Goal: Task Accomplishment & Management: Use online tool/utility

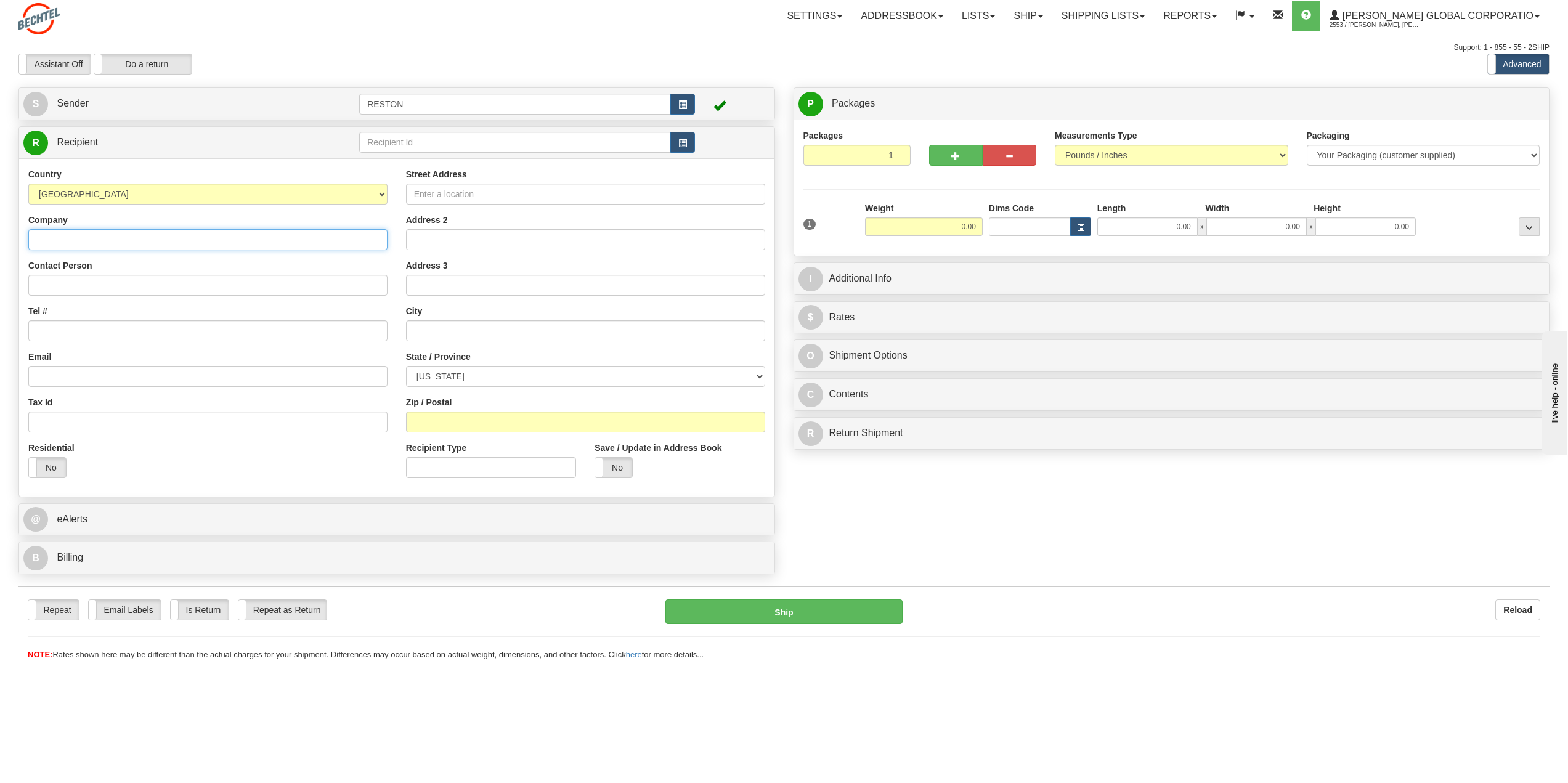
click at [127, 234] on input "Company" at bounding box center [208, 239] width 359 height 21
paste input "Microsoft Windows 11 Enterprise"
type input "Microsoft Windows 11 Enterprise"
drag, startPoint x: 171, startPoint y: 243, endPoint x: -158, endPoint y: 230, distance: 329.3
click at [0, 230] on html "Training Course Close Toggle navigation Settings Shipping Preferences New Sende…" at bounding box center [784, 392] width 1568 height 783
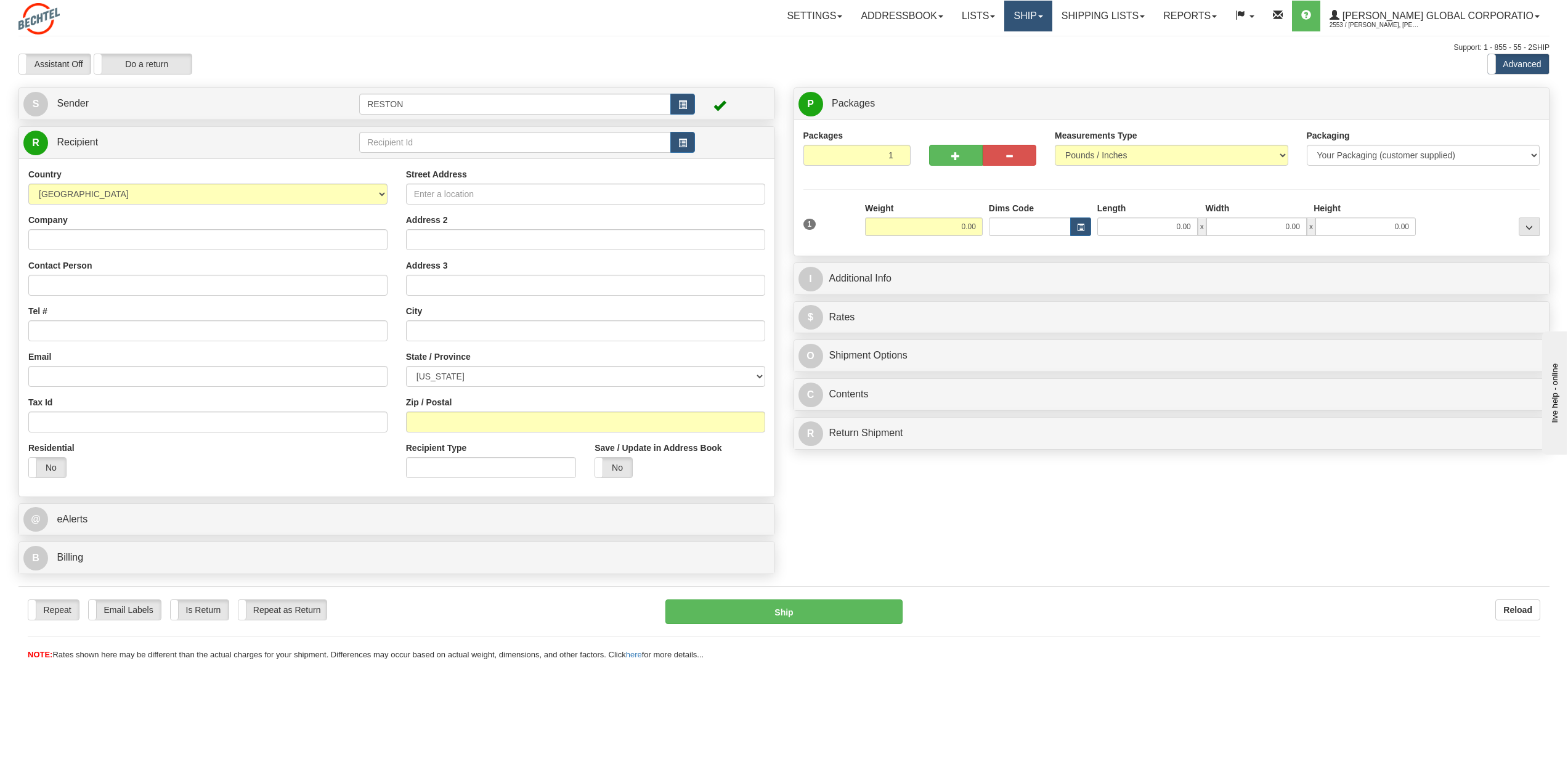
click at [1047, 14] on link "Ship" at bounding box center [1028, 17] width 48 height 31
click at [1013, 45] on span "Ship Screen" at bounding box center [989, 43] width 47 height 10
click at [1135, 17] on link "Shipping lists" at bounding box center [1102, 17] width 102 height 31
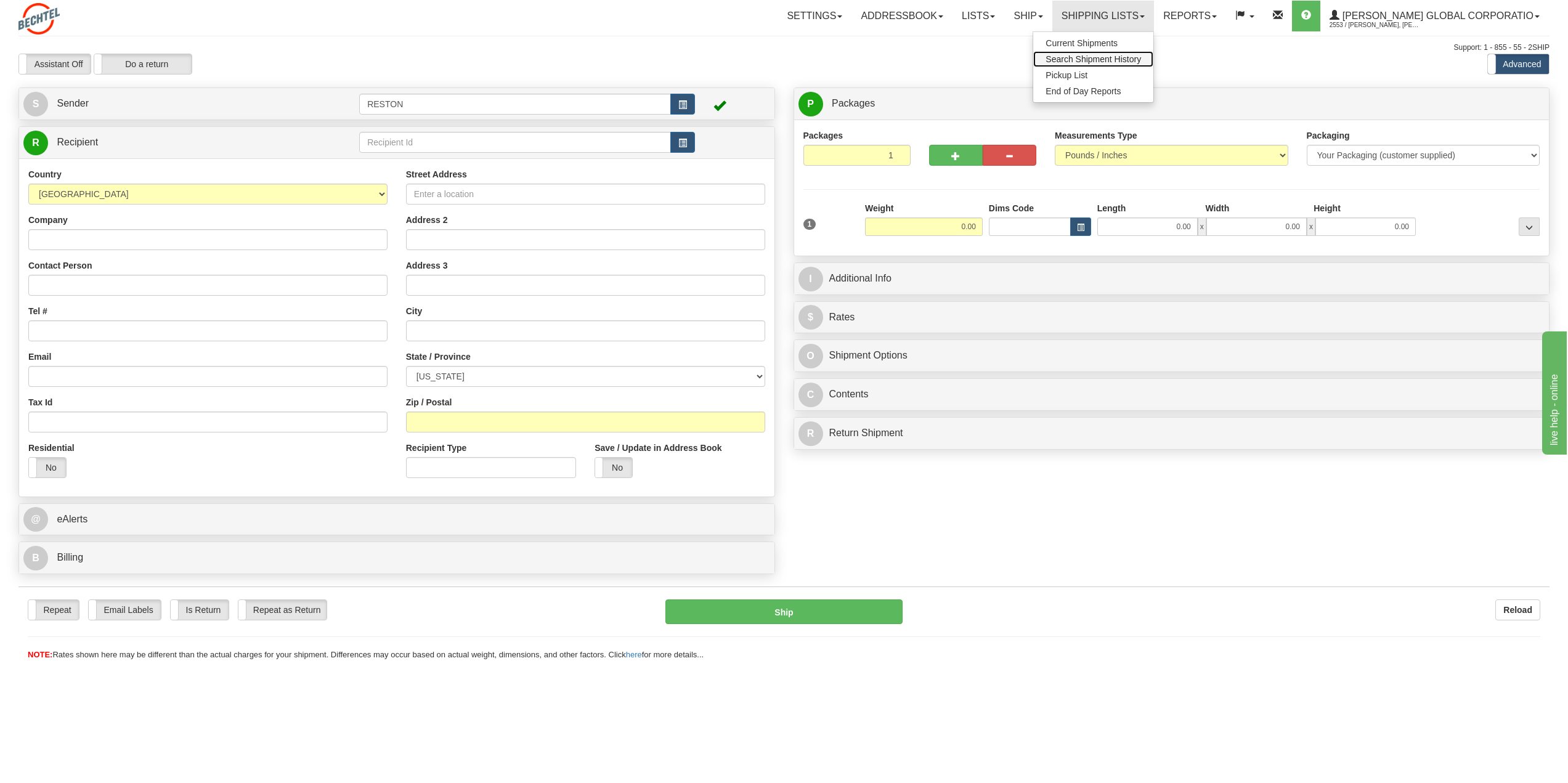
click at [1123, 59] on span "Search Shipment History" at bounding box center [1093, 59] width 95 height 10
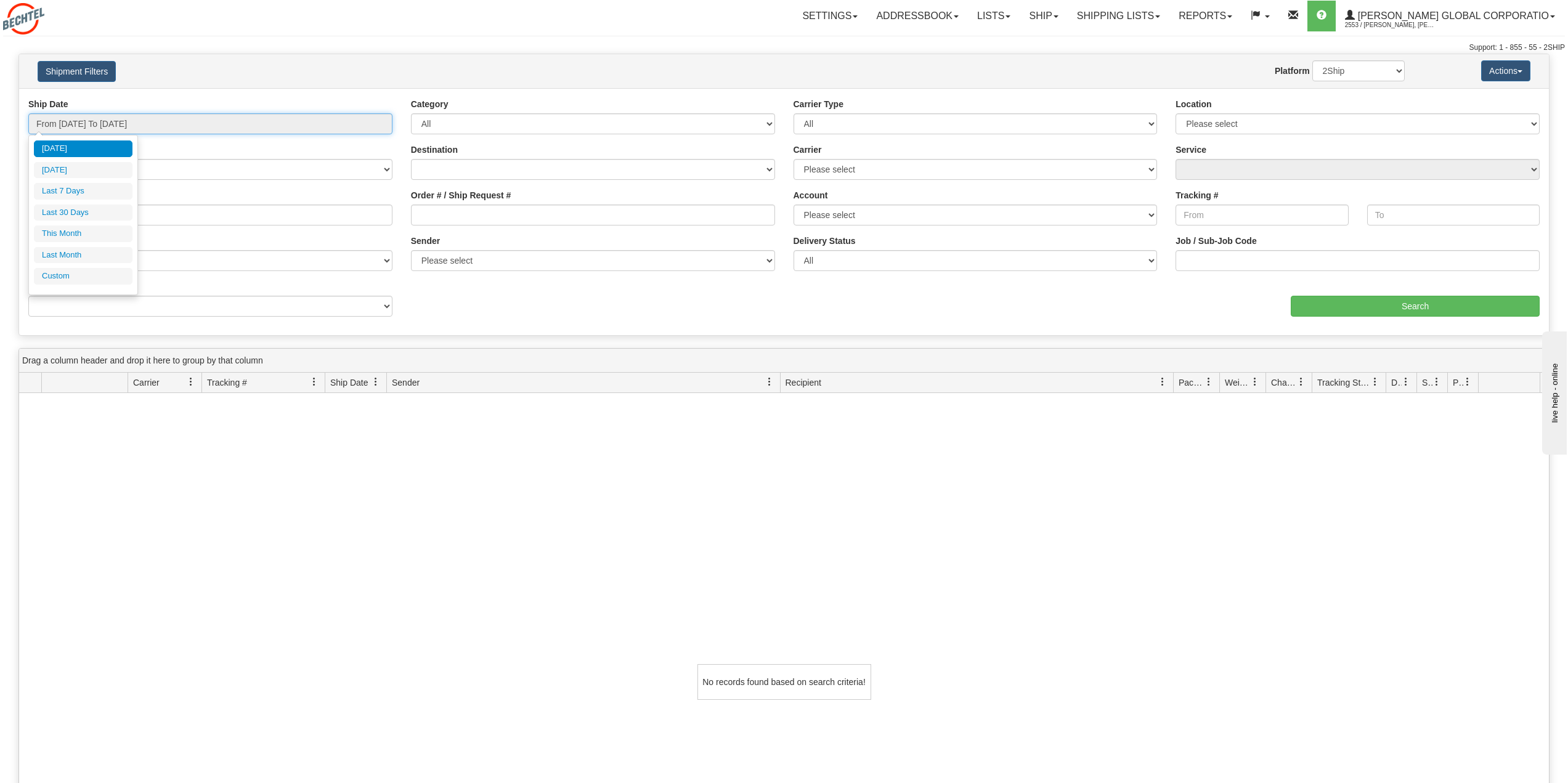
click at [248, 123] on input "From 09/21/2025 To 09/22/2025" at bounding box center [210, 124] width 364 height 21
click at [63, 191] on li "Last 7 Days" at bounding box center [83, 192] width 98 height 17
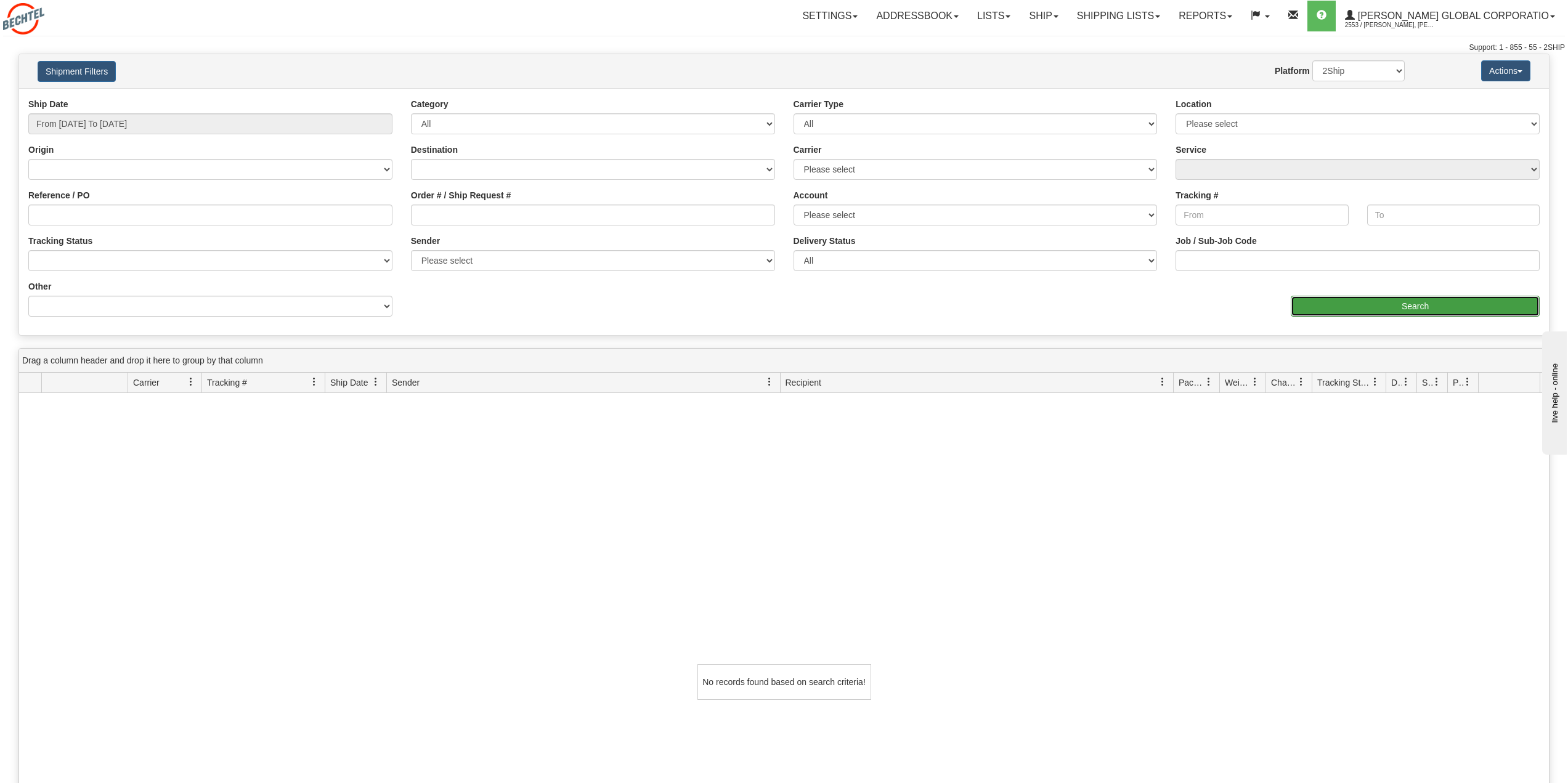
click at [1408, 299] on input "Search" at bounding box center [1414, 305] width 248 height 21
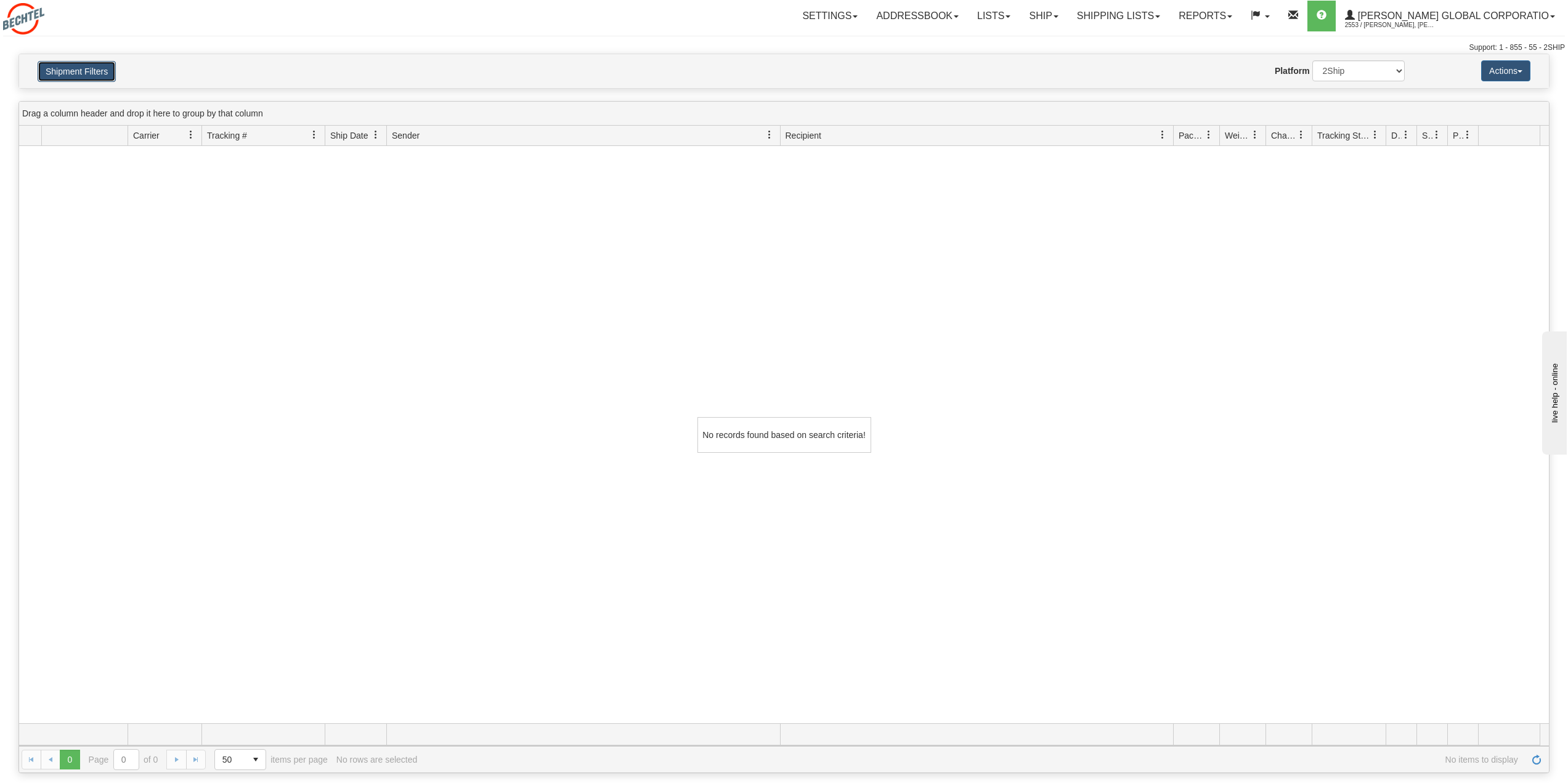
click at [67, 74] on button "Shipment Filters" at bounding box center [76, 72] width 78 height 21
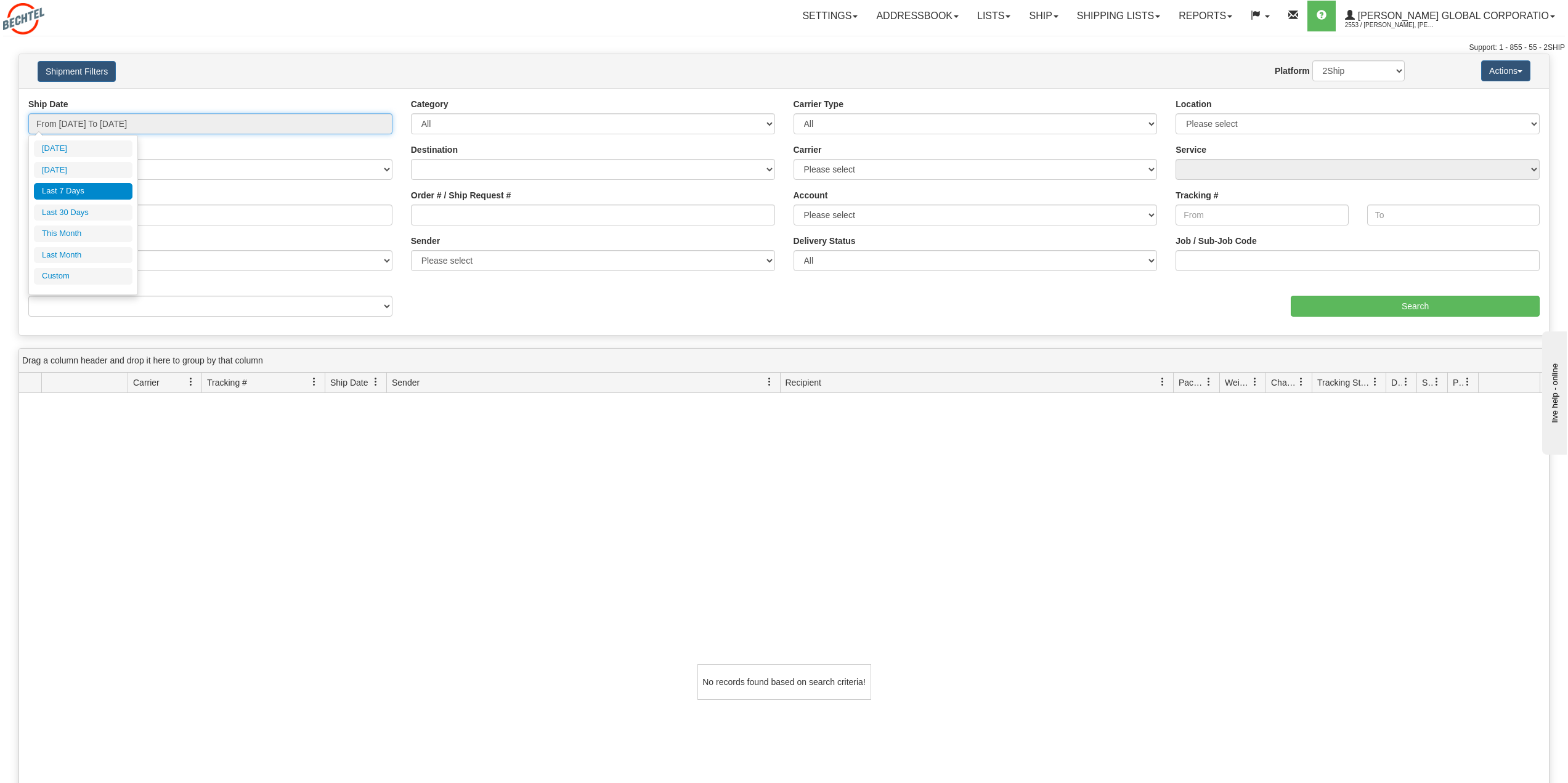
click at [213, 121] on input "From 09/16/2025 To 09/22/2025" at bounding box center [210, 124] width 364 height 21
click at [65, 215] on li "Last 30 Days" at bounding box center [83, 213] width 98 height 17
type input "From 08/24/2025 To 09/22/2025"
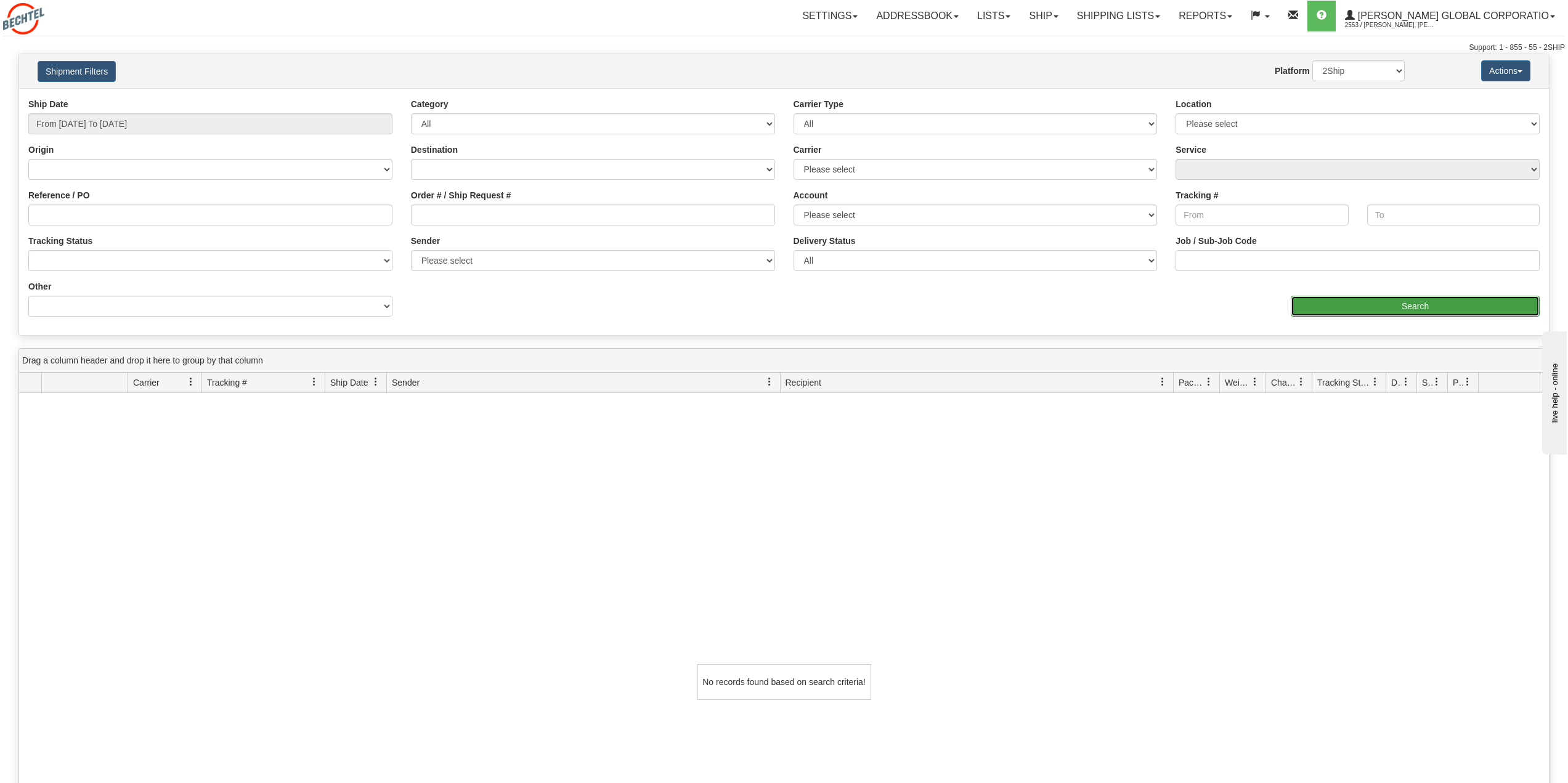
click at [1427, 306] on input "Search" at bounding box center [1414, 305] width 248 height 21
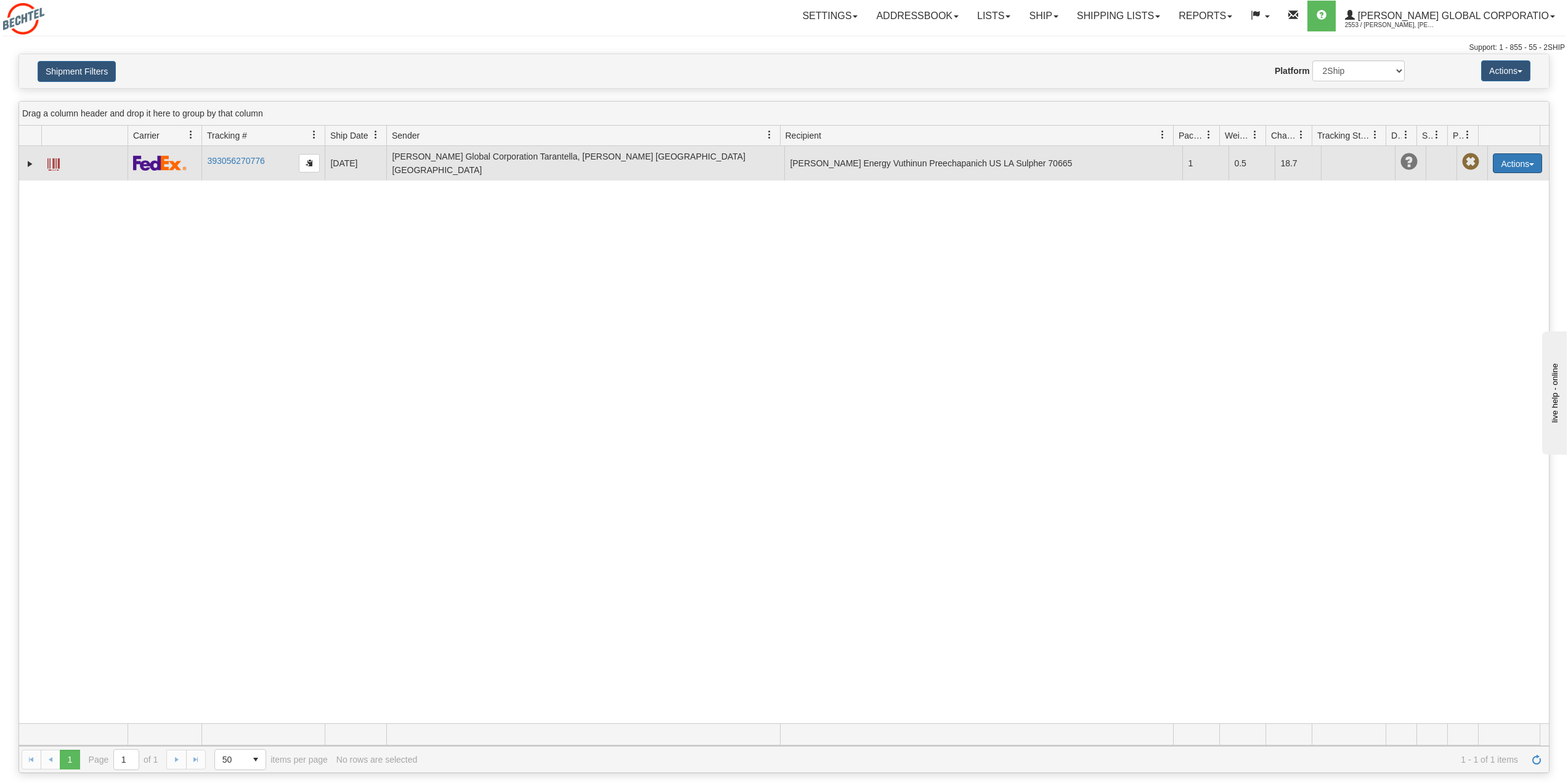
click at [1521, 159] on button "Actions" at bounding box center [1518, 162] width 50 height 19
click at [1467, 178] on link "Repeat" at bounding box center [1491, 185] width 98 height 16
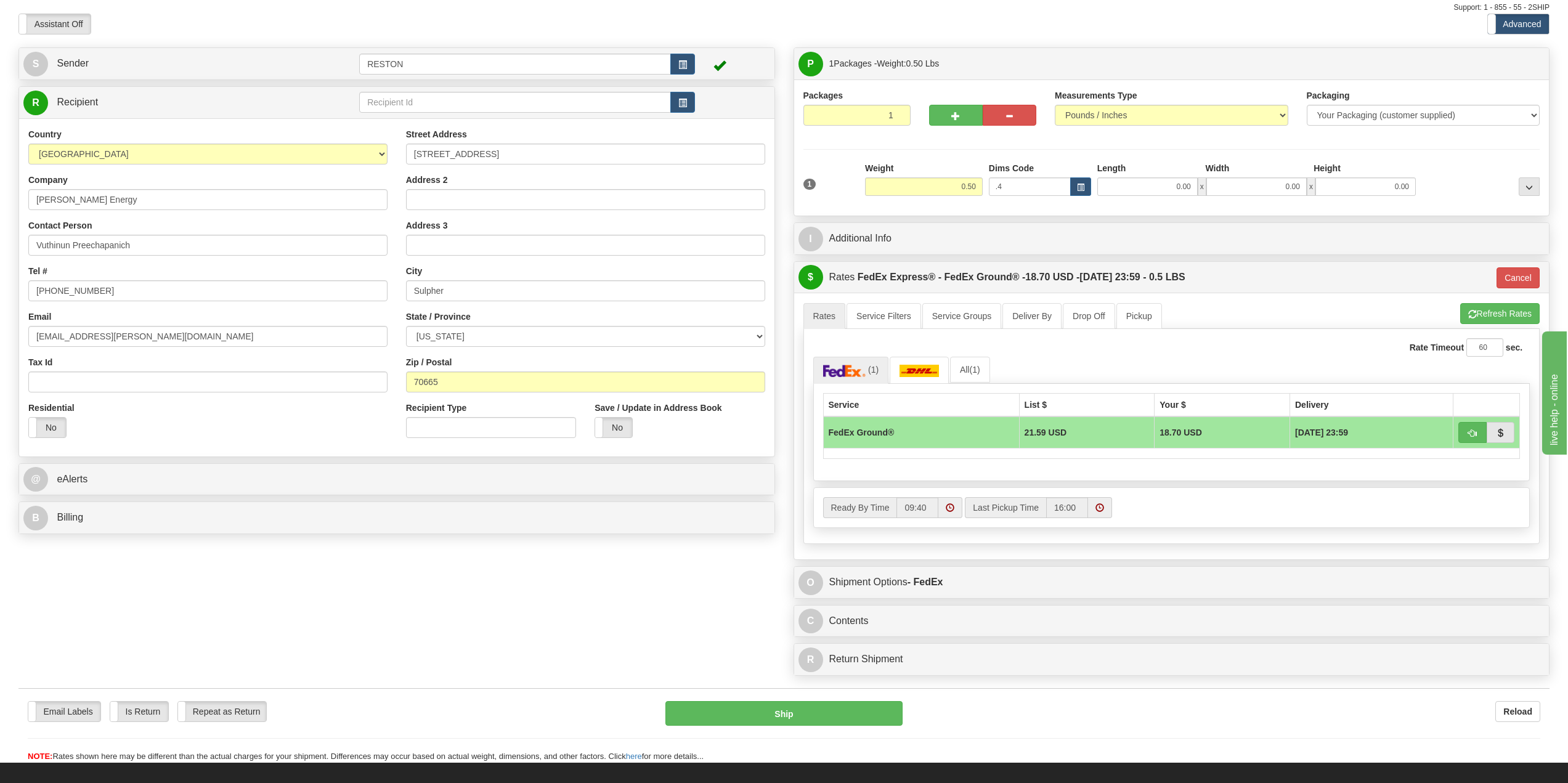
scroll to position [61, 0]
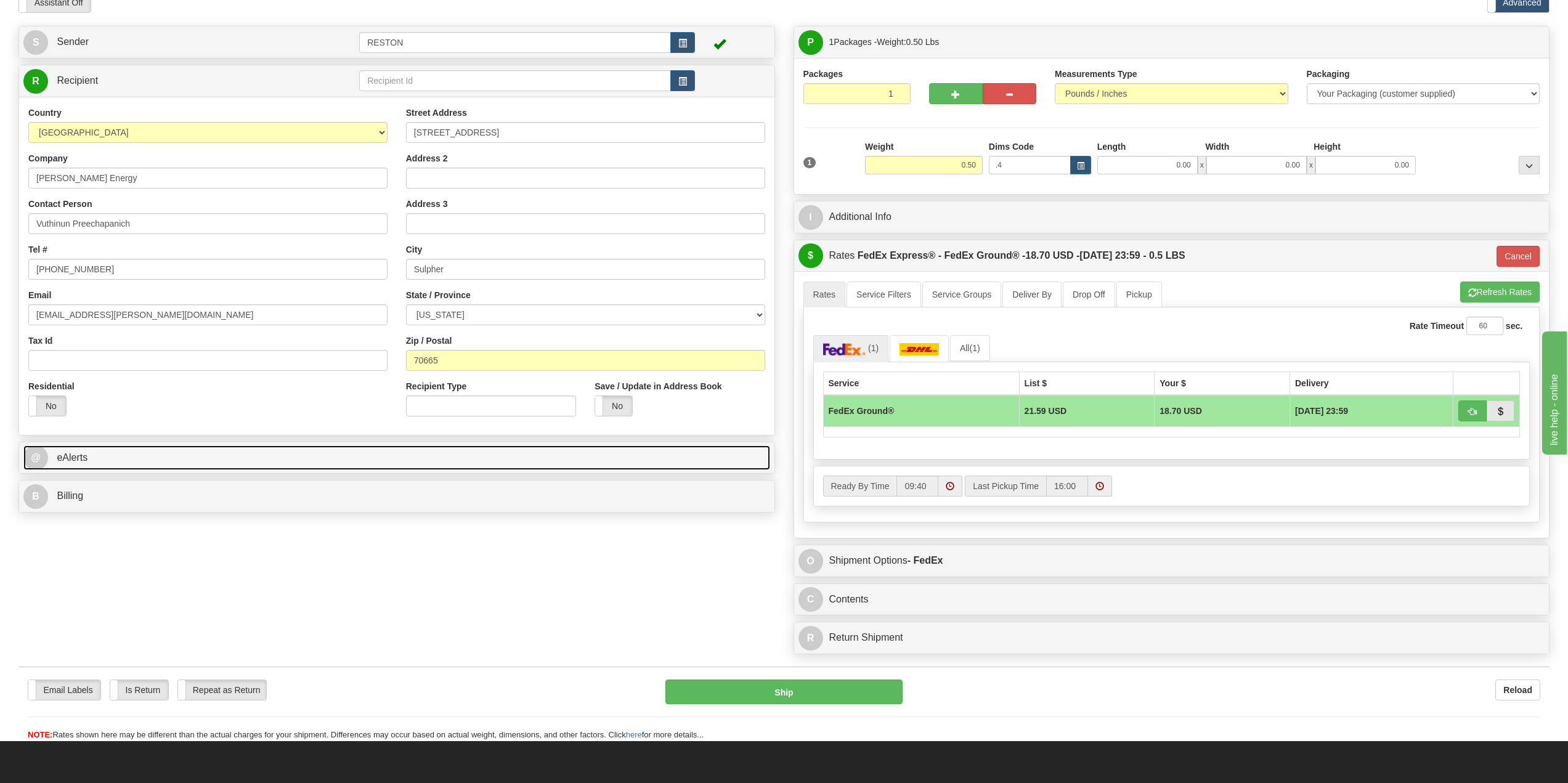
click at [215, 453] on link "@ eAlerts" at bounding box center [397, 458] width 746 height 26
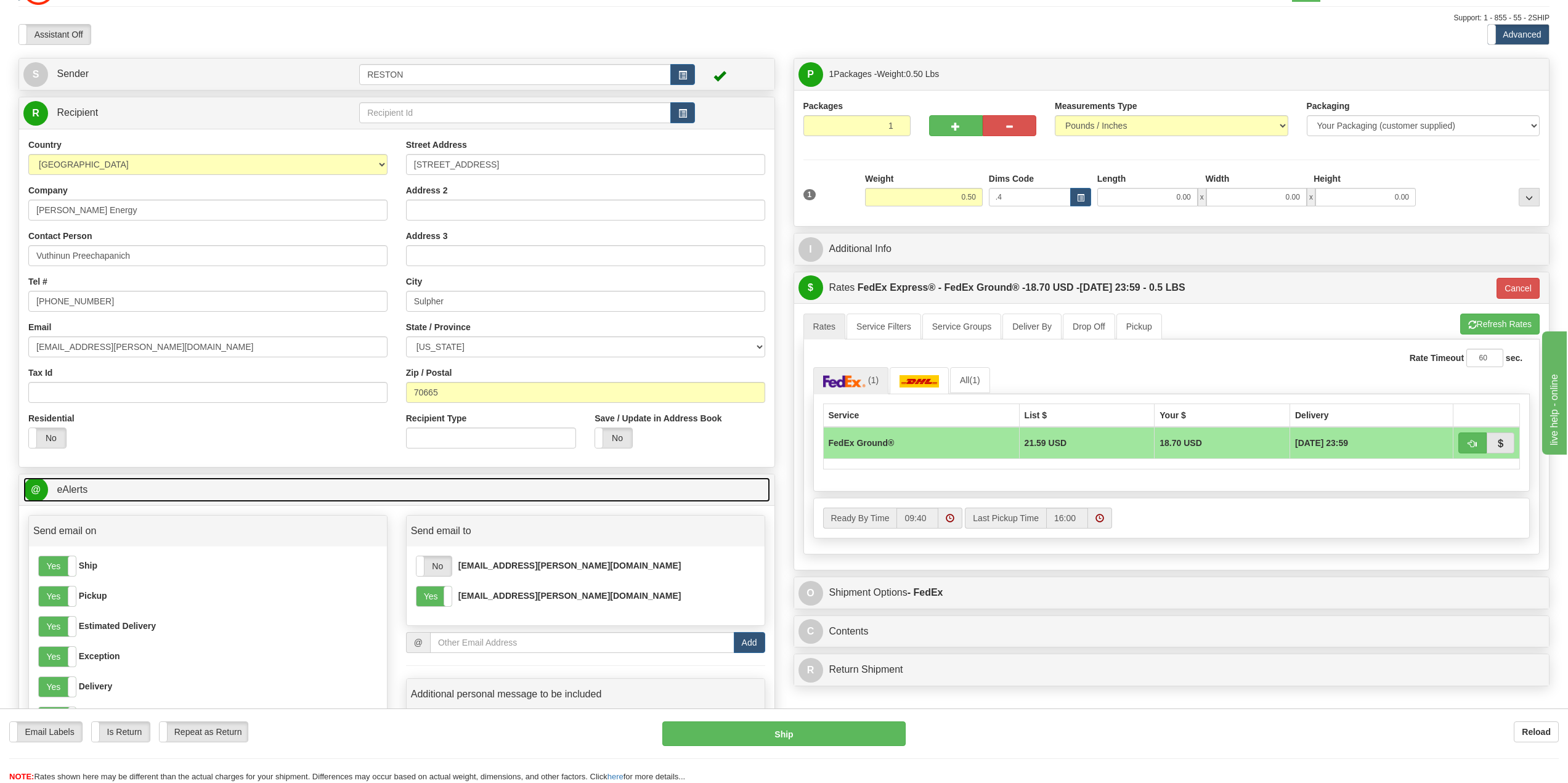
scroll to position [0, 0]
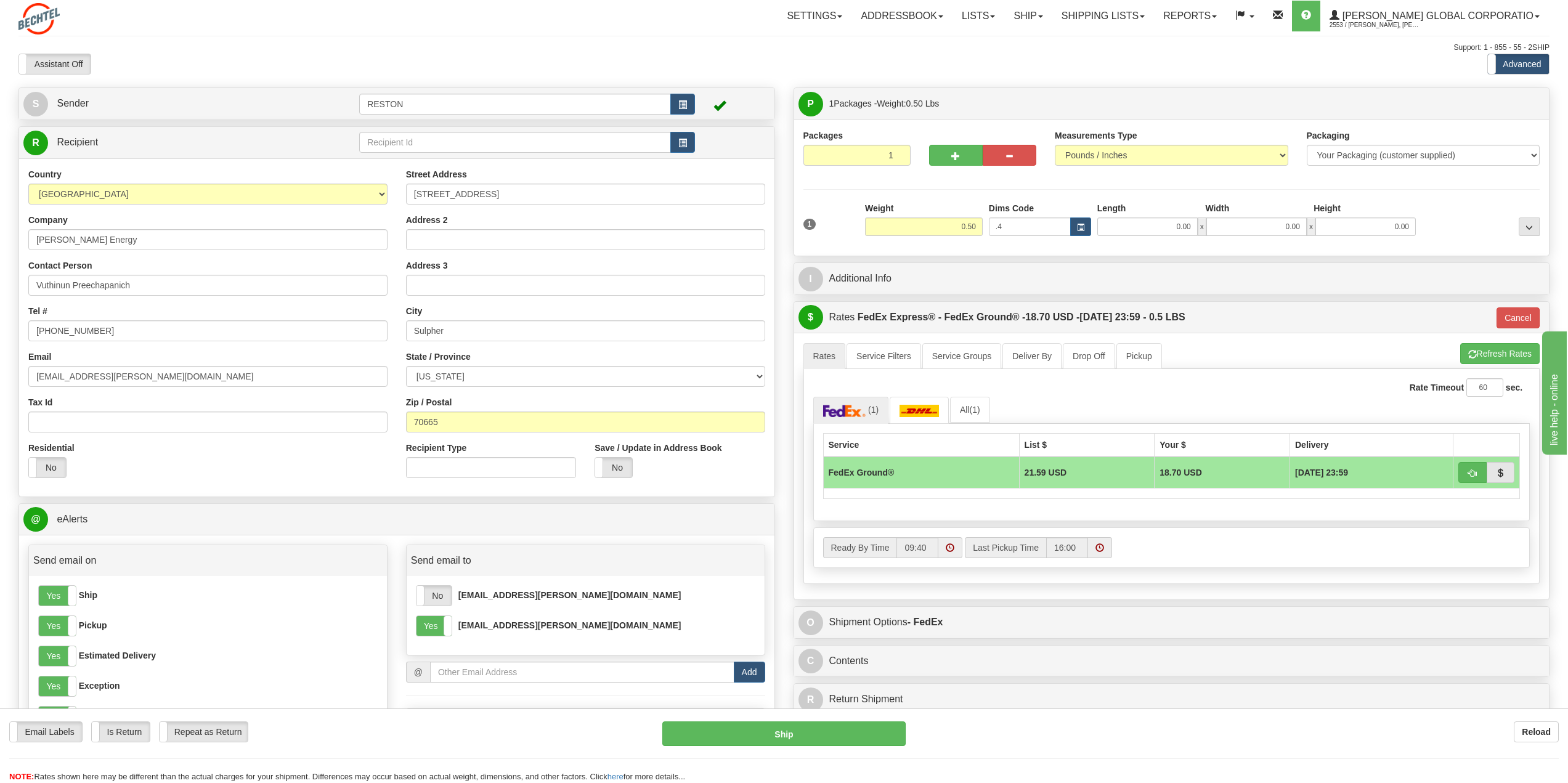
click at [906, 469] on td "FedEx Ground®" at bounding box center [921, 472] width 196 height 32
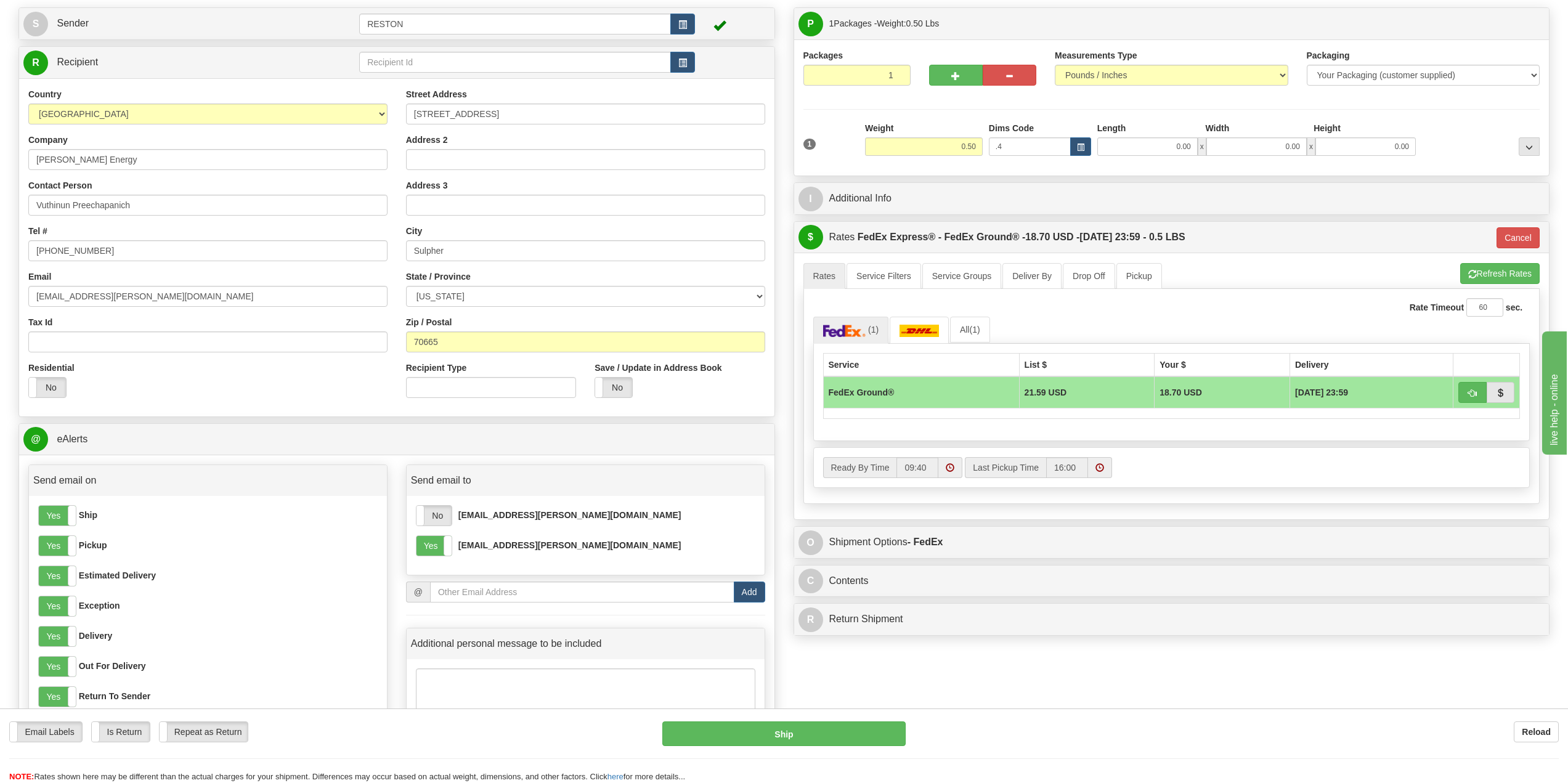
scroll to position [185, 0]
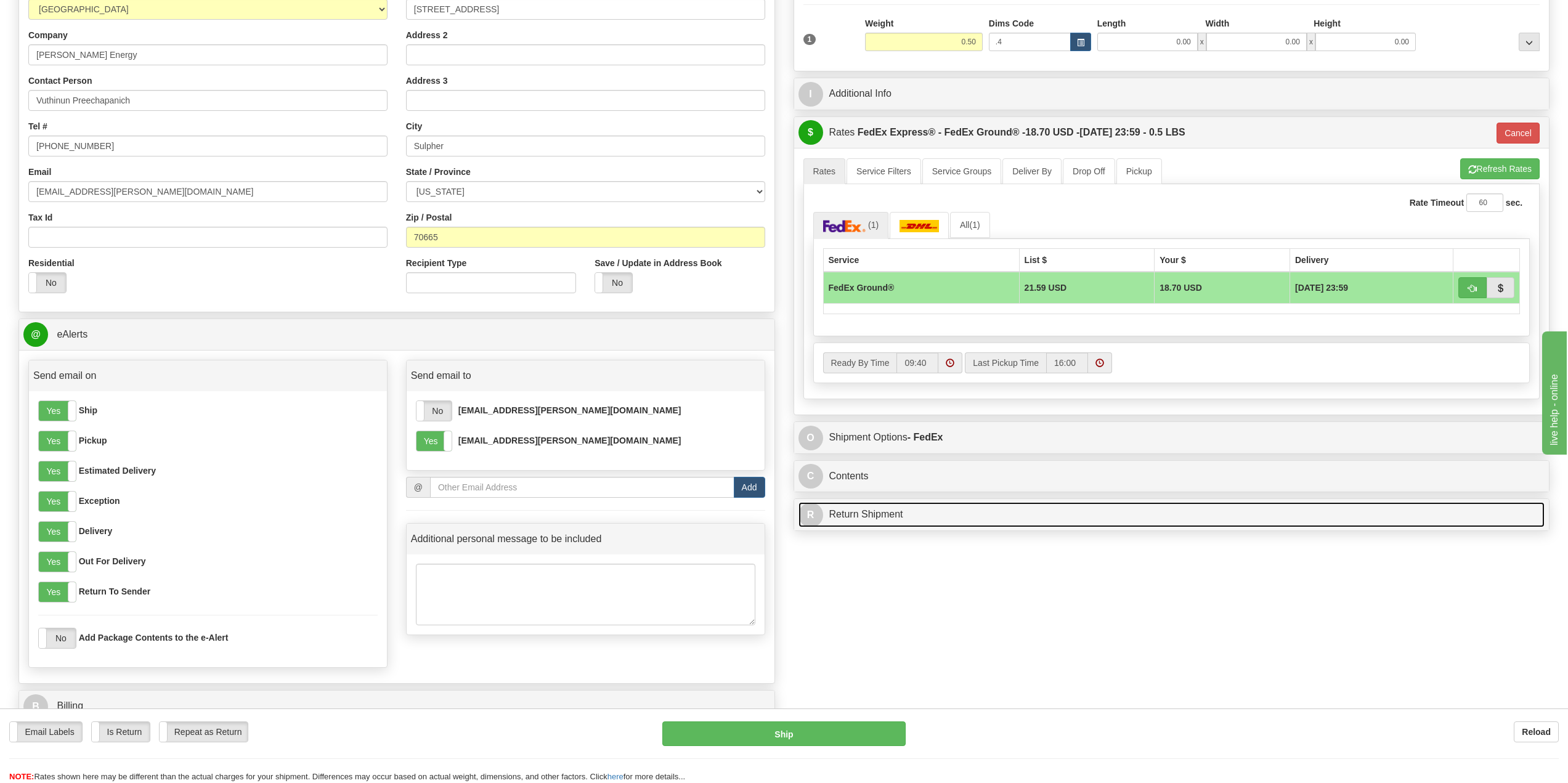
click at [861, 518] on link "R Return Shipment" at bounding box center [1172, 514] width 746 height 26
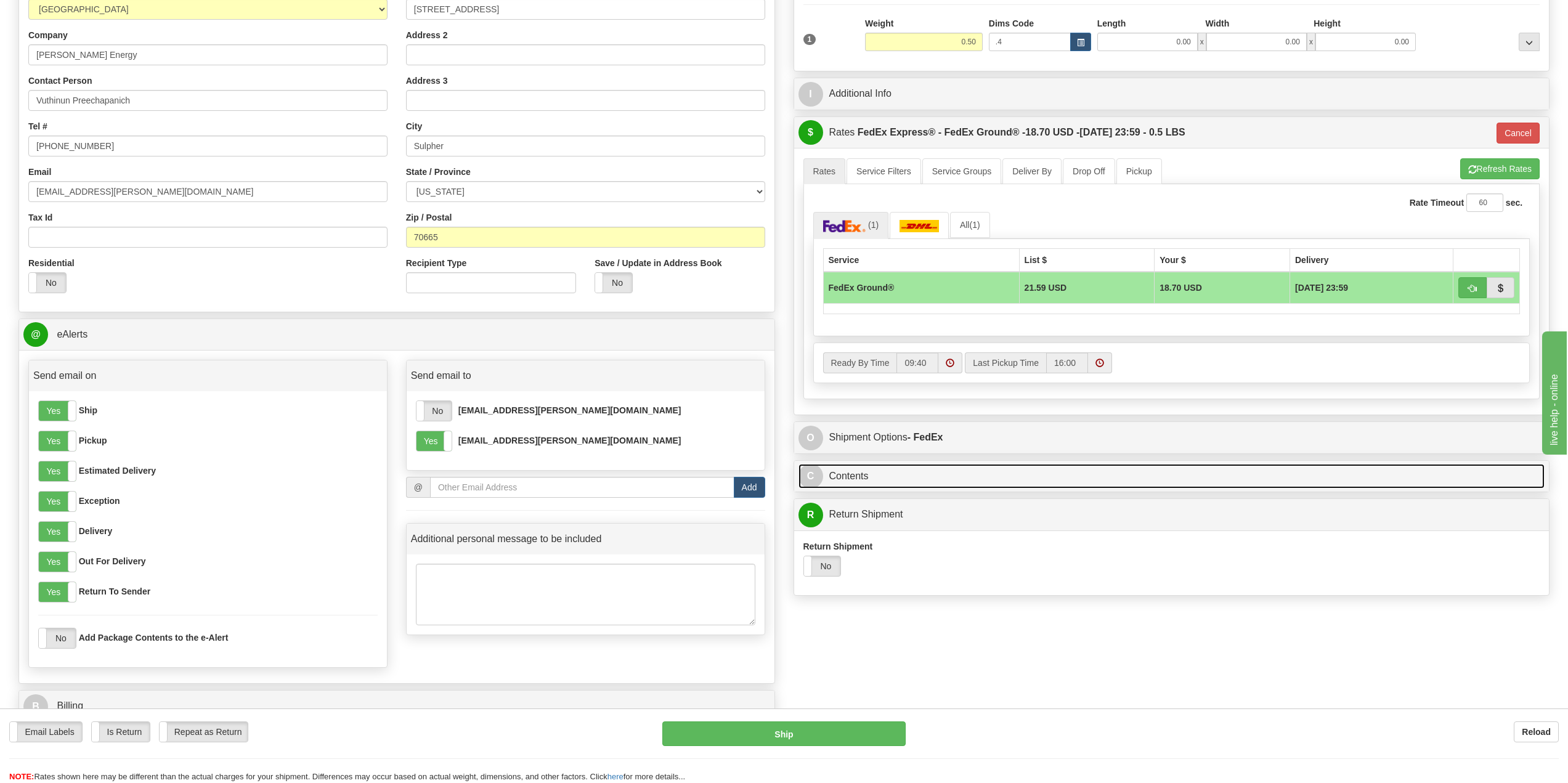
click at [864, 479] on link "C Contents" at bounding box center [1172, 477] width 746 height 26
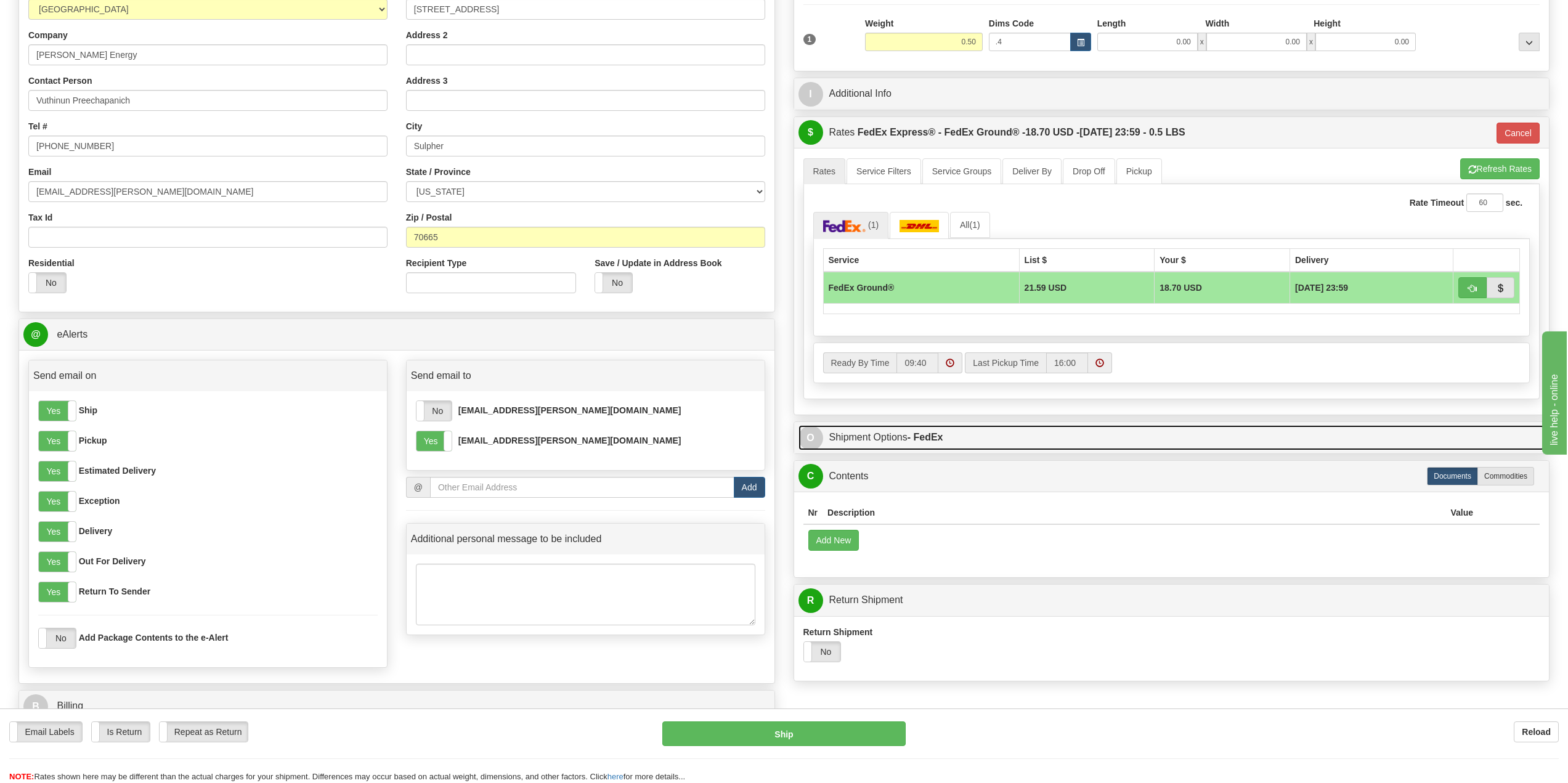
click at [873, 447] on link "O Shipment Options - FedEx" at bounding box center [1172, 438] width 746 height 26
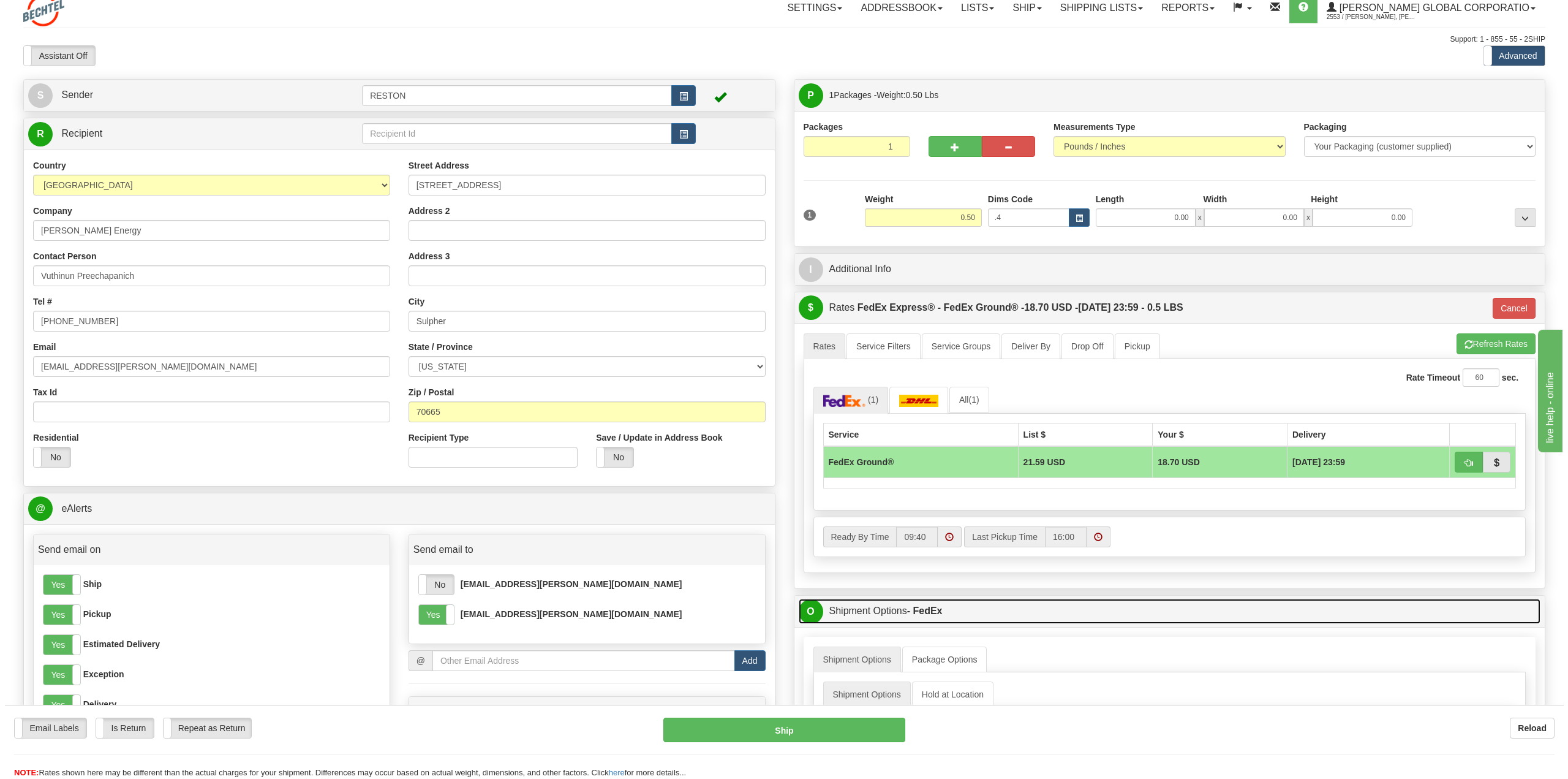
scroll to position [0, 0]
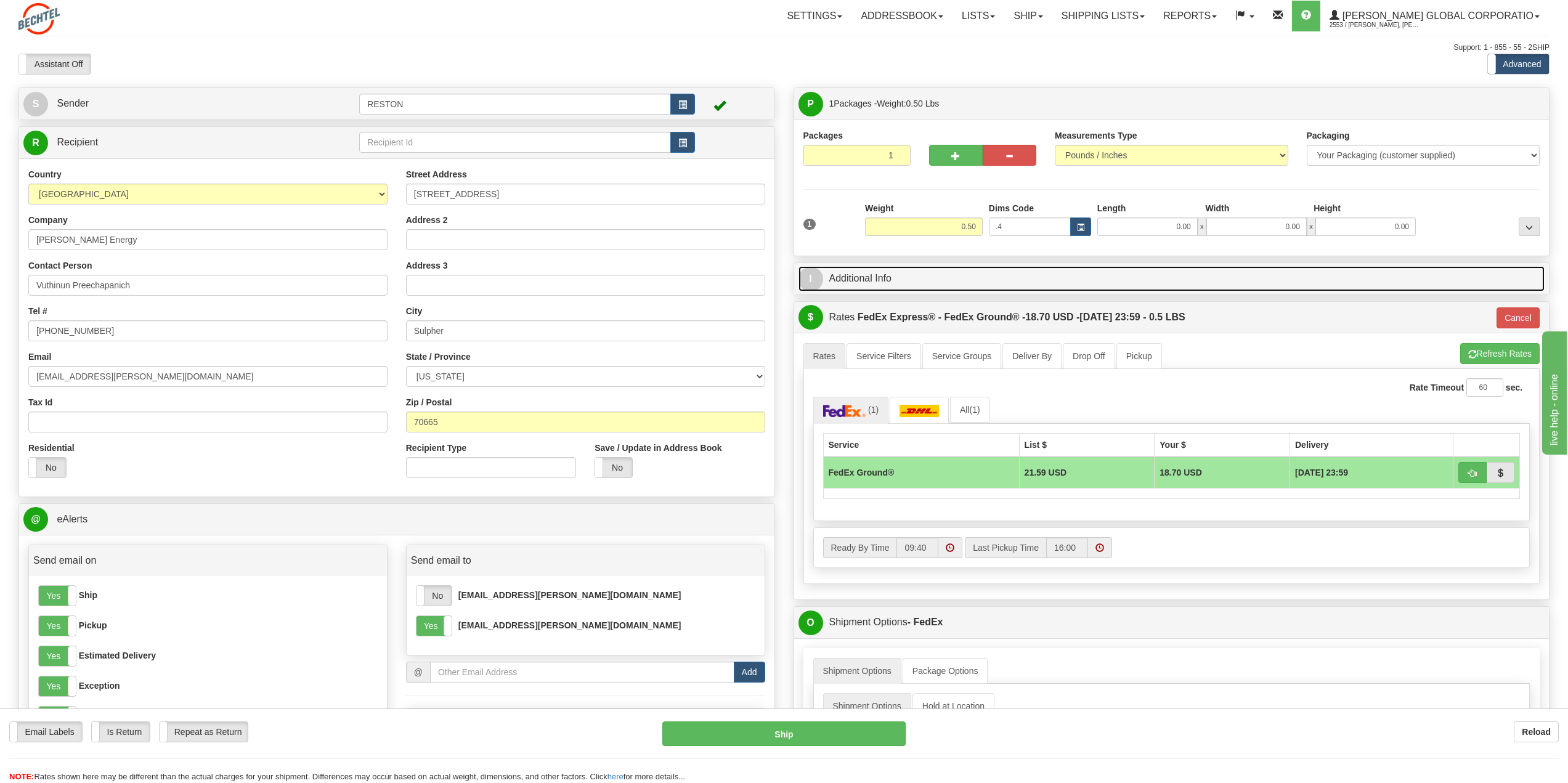
click at [905, 280] on link "I Additional Info" at bounding box center [1172, 279] width 746 height 26
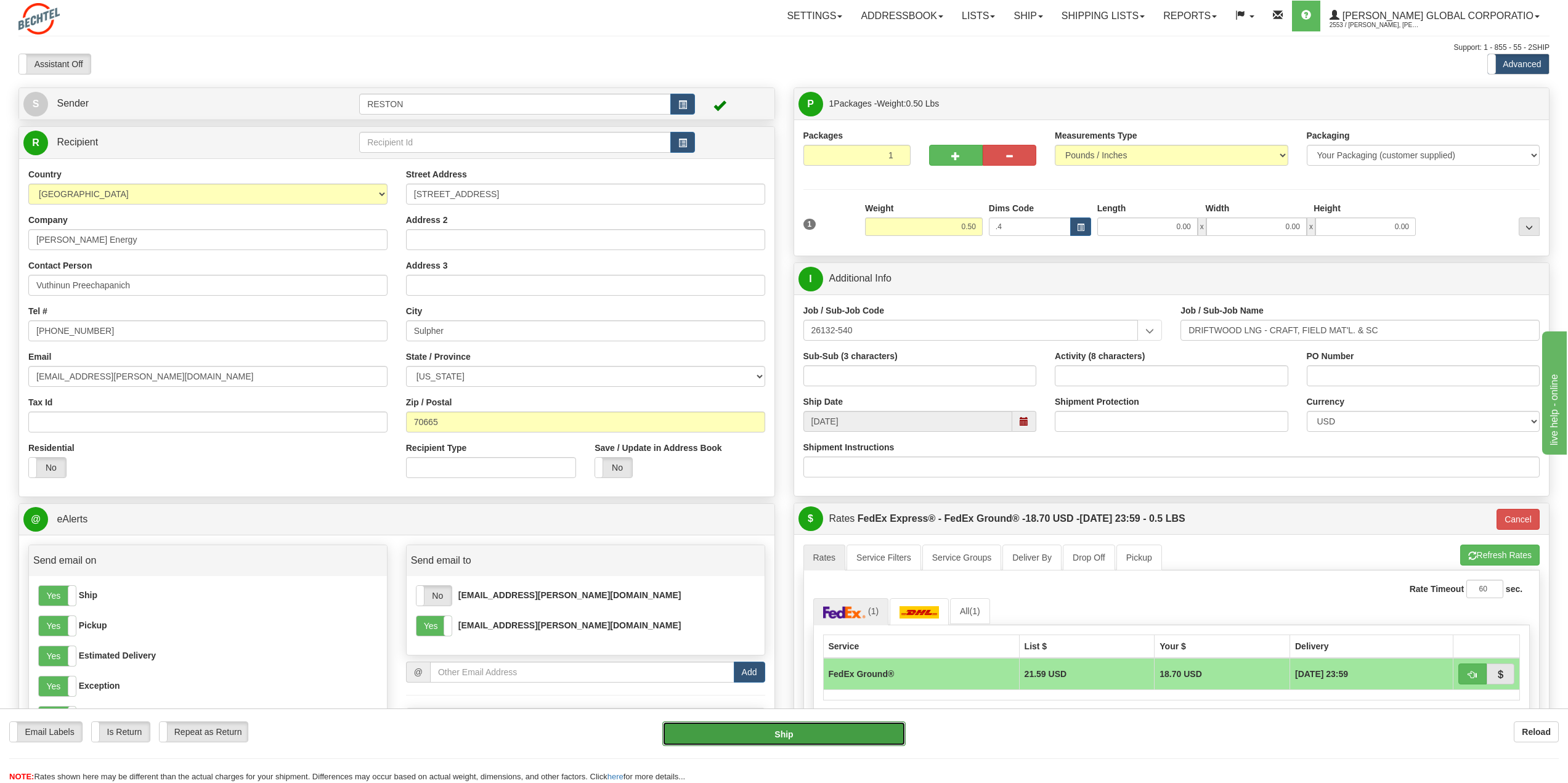
click at [778, 734] on button "Ship" at bounding box center [783, 733] width 243 height 25
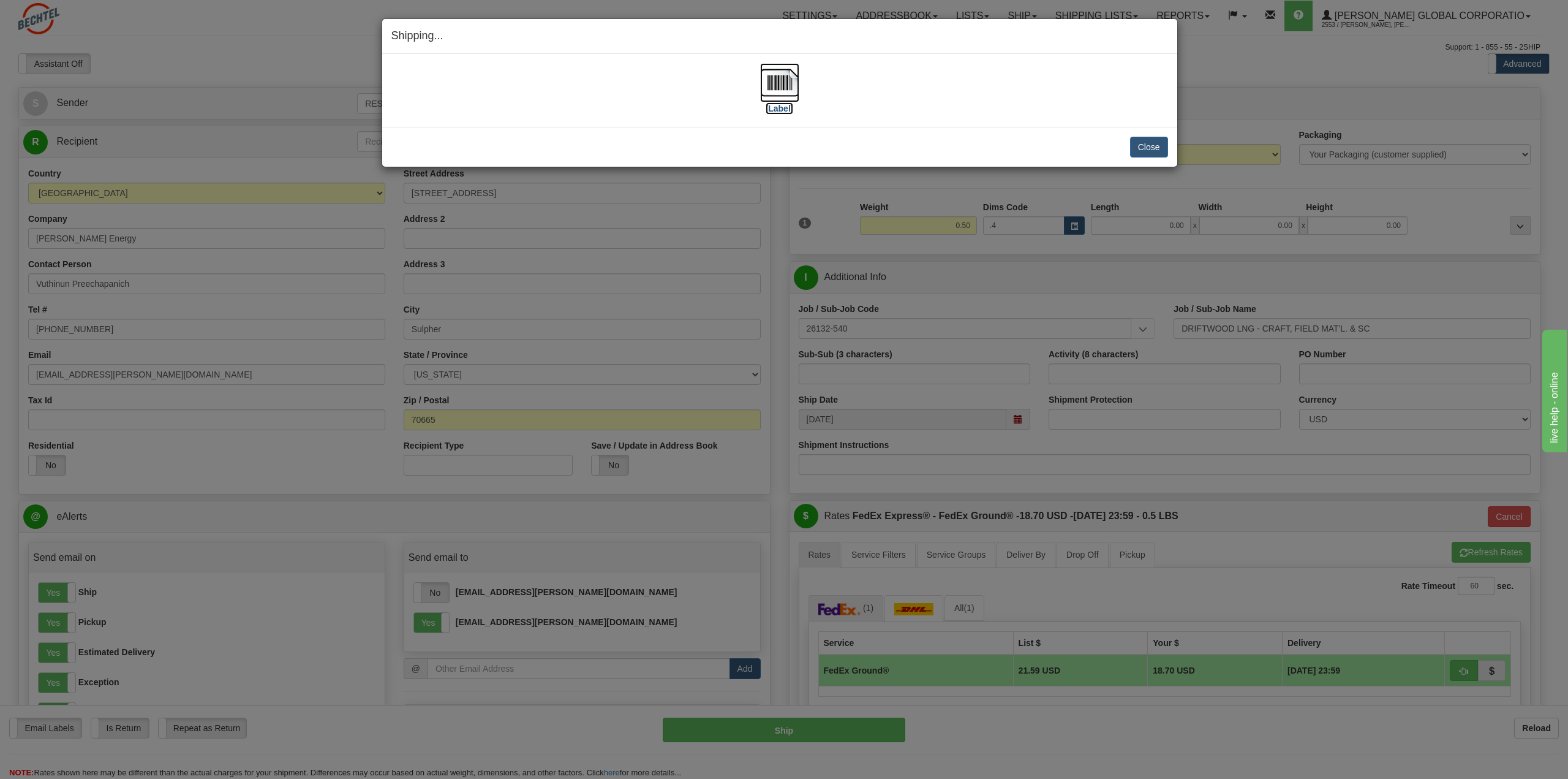
click at [784, 113] on label "[Label]" at bounding box center [779, 108] width 28 height 12
